Goal: Navigation & Orientation: Find specific page/section

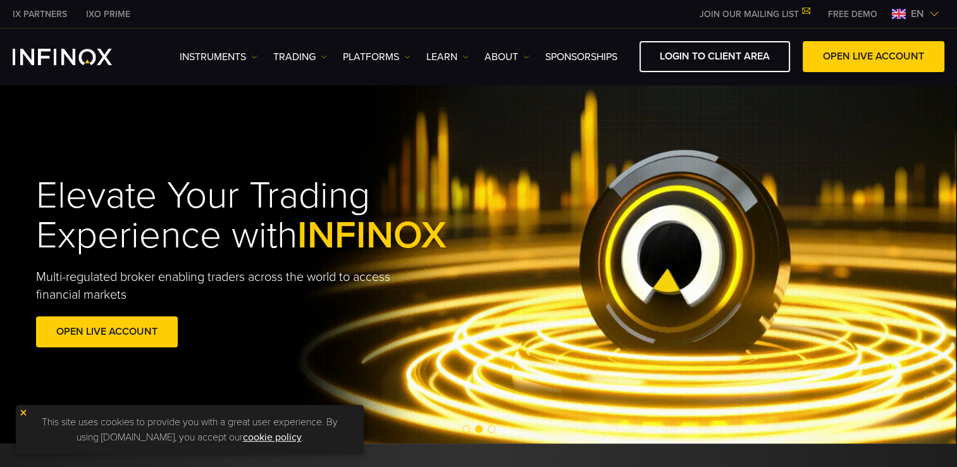
click at [873, 57] on span at bounding box center [873, 57] width 0 height 0
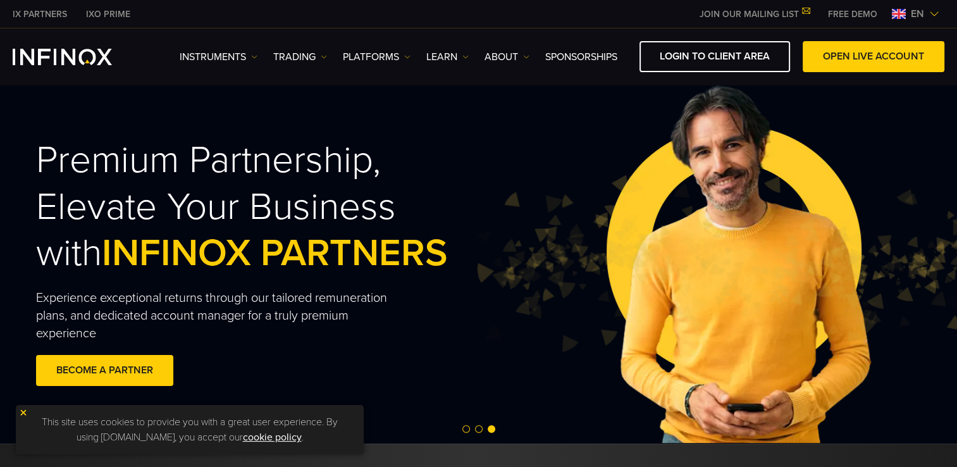
click at [870, 113] on div "Premium Partnership, Elevate Your Business with INFINOX PARTNERS Experience exc…" at bounding box center [478, 263] width 957 height 359
click at [918, 18] on span "en" at bounding box center [917, 13] width 23 height 15
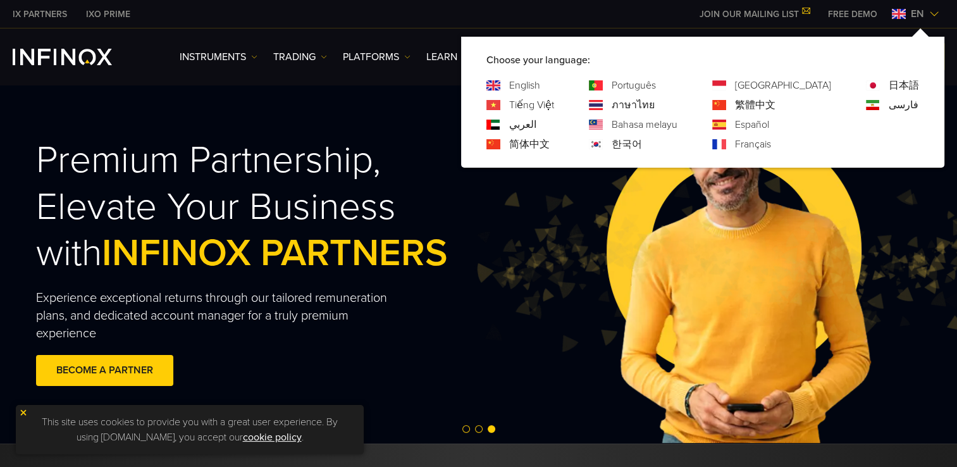
click at [642, 144] on link "한국어" at bounding box center [627, 144] width 30 height 15
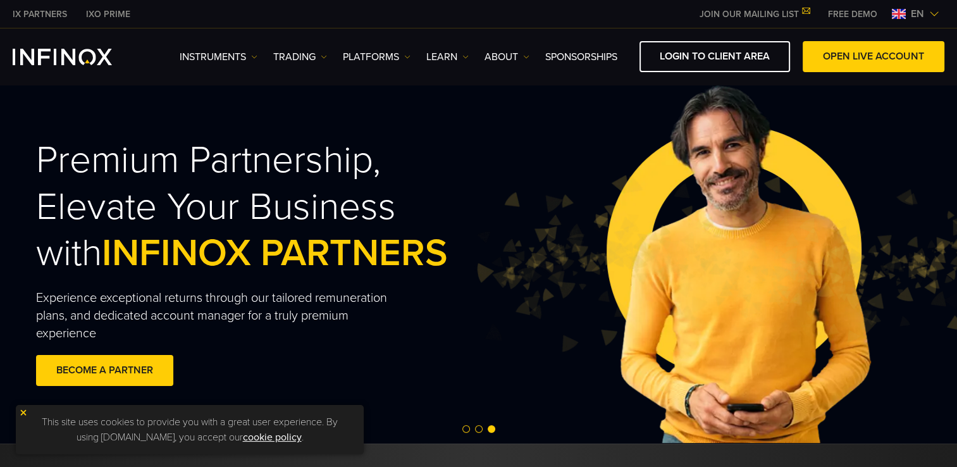
click at [918, 16] on span "en" at bounding box center [917, 13] width 23 height 15
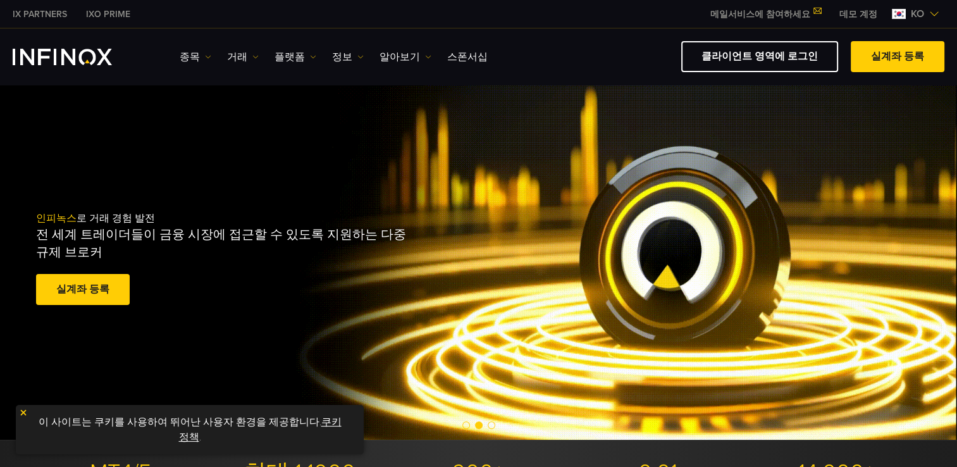
drag, startPoint x: 0, startPoint y: 0, endPoint x: 316, endPoint y: 424, distance: 529.2
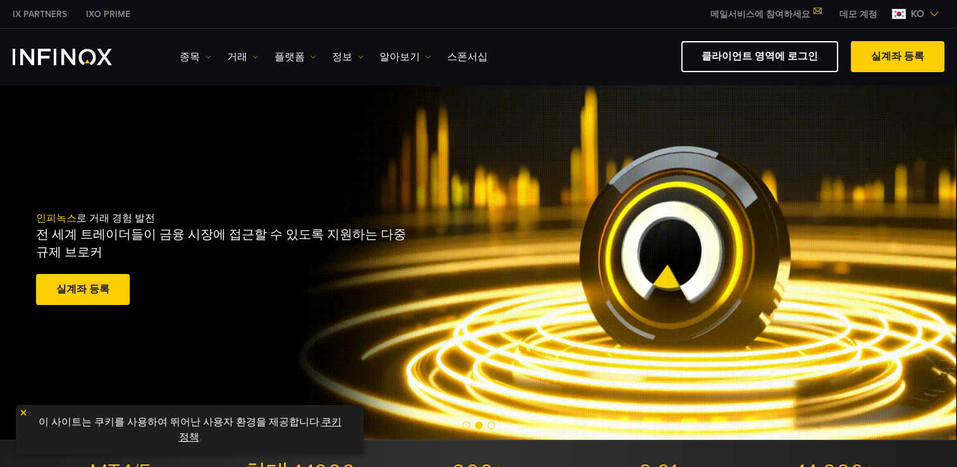
click at [316, 424] on link "쿠키 정책" at bounding box center [260, 429] width 163 height 28
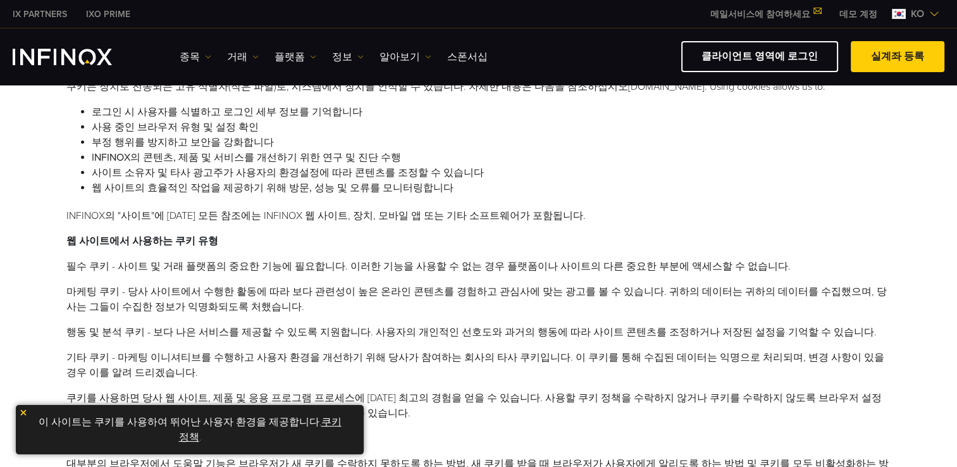
scroll to position [443, 0]
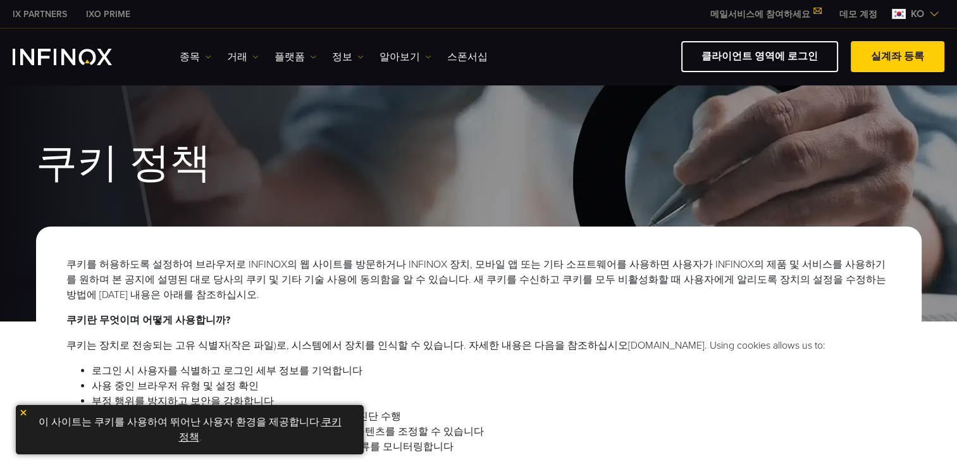
click at [77, 53] on img "INFINOX Logo" at bounding box center [62, 57] width 99 height 16
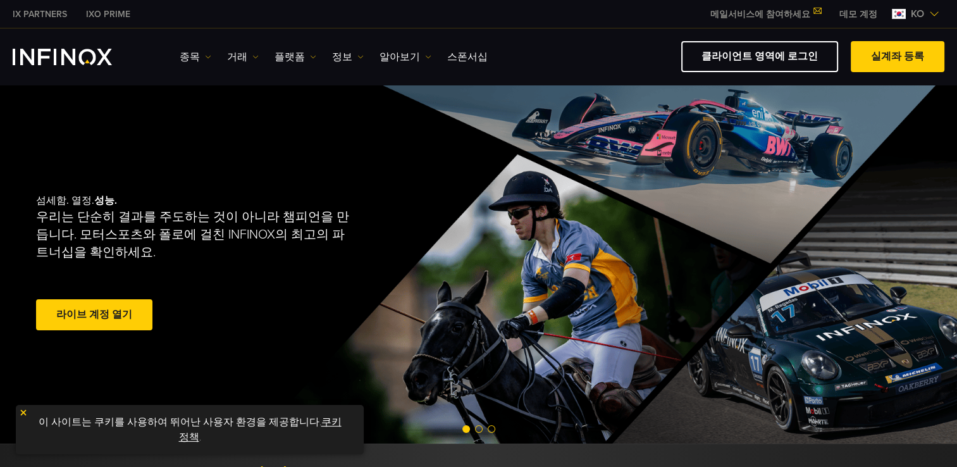
click at [94, 315] on span at bounding box center [94, 315] width 0 height 0
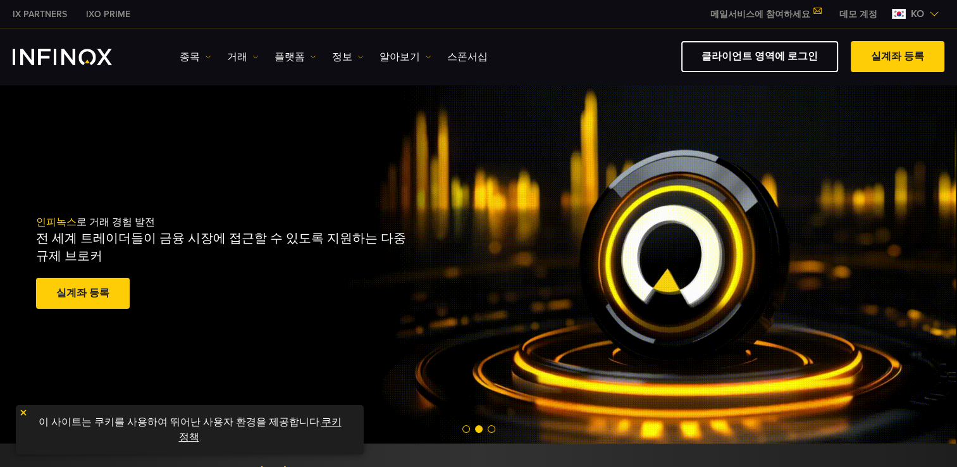
click at [20, 417] on div "이 사이트는 쿠키를 사용하여 뛰어난 사용자 환경을 제공합니다. 쿠키 정책 ." at bounding box center [190, 429] width 348 height 49
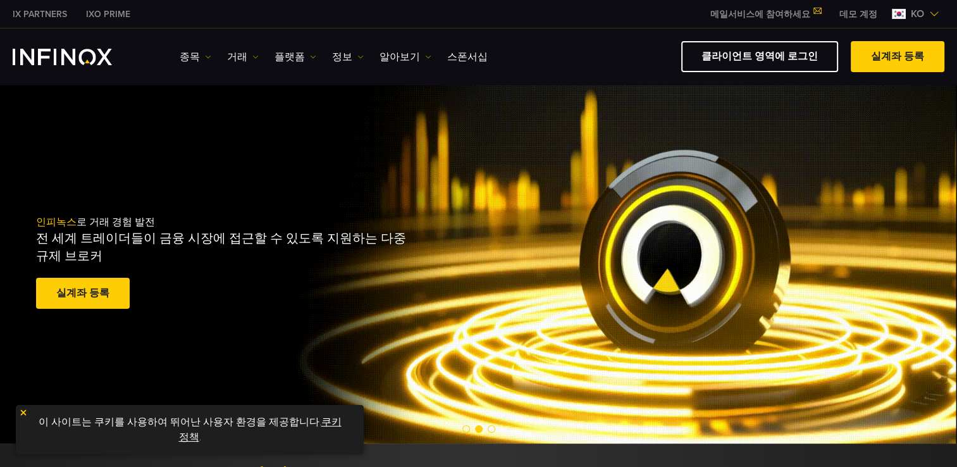
click at [23, 410] on img at bounding box center [23, 412] width 9 height 9
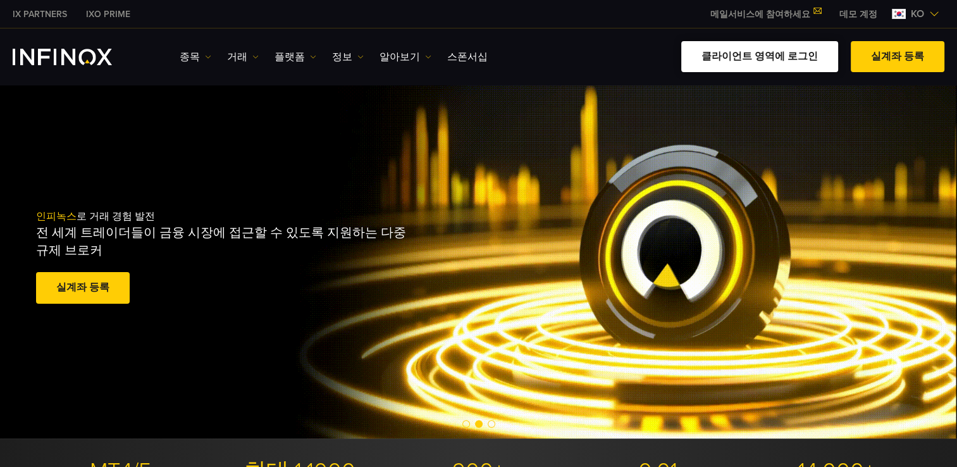
click at [789, 50] on link "클라이언트 영역에 로그인" at bounding box center [759, 56] width 157 height 31
